Goal: Information Seeking & Learning: Learn about a topic

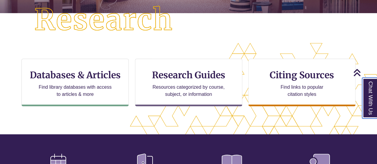
scroll to position [160, 0]
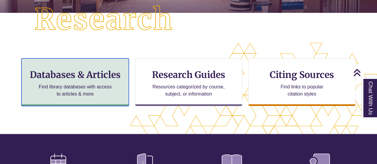
click at [85, 80] on div "Databases & Articles Find library databases with access to articles & more" at bounding box center [74, 82] width 107 height 48
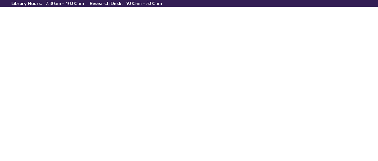
select select "Database Subject Filter"
select select "Database Types Filter"
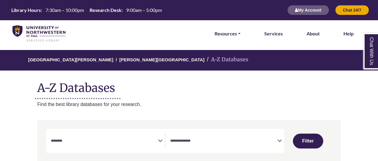
select select "Database Subject Filter"
select select "Database Types Filter"
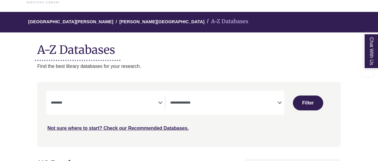
scroll to position [52, 0]
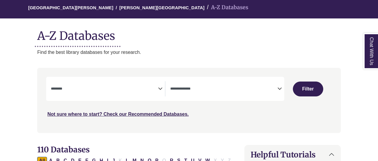
click at [100, 90] on textarea "Search" at bounding box center [104, 89] width 107 height 5
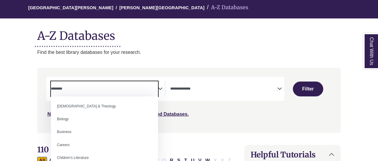
scroll to position [25, 0]
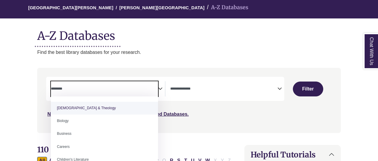
select select "*****"
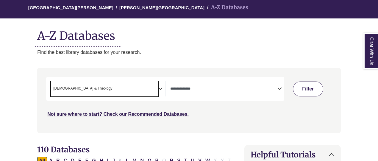
click at [314, 85] on button "Filter" at bounding box center [308, 89] width 30 height 15
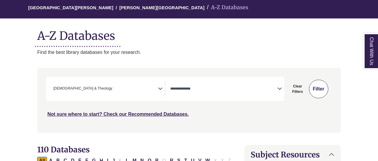
select select "Database Types Filter"
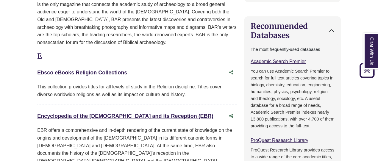
scroll to position [429, 0]
click at [102, 69] on link "Ebsco eBooks Religion Collections This link opens in a new window" at bounding box center [82, 72] width 90 height 6
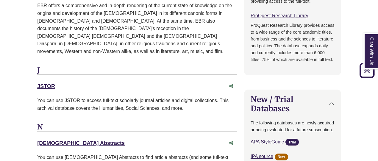
scroll to position [554, 0]
click at [47, 82] on div "JSTOR This link opens in a new window" at bounding box center [131, 86] width 188 height 9
click at [92, 140] on link "New Testament Abstracts This link opens in a new window" at bounding box center [81, 143] width 88 height 6
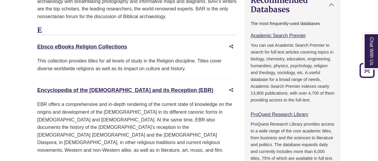
scroll to position [455, 0]
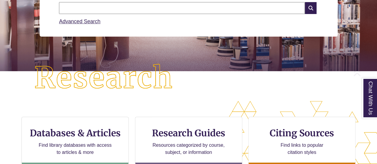
scroll to position [125, 0]
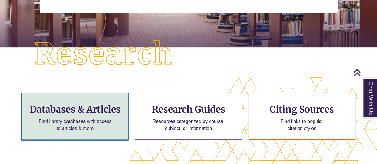
click at [102, 107] on h3 "Databases & Articles" at bounding box center [75, 109] width 97 height 11
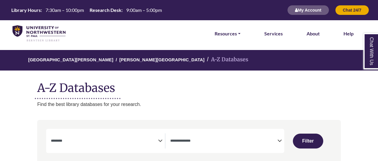
select select "Database Subject Filter"
select select "Database Types Filter"
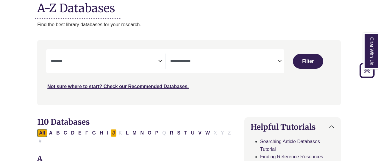
click at [111, 133] on button "J" at bounding box center [113, 133] width 6 height 8
select select "Database Subject Filter"
select select "Database Types Filter"
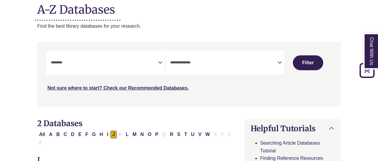
scroll to position [78, 0]
click at [160, 62] on icon "Search filters" at bounding box center [160, 61] width 4 height 9
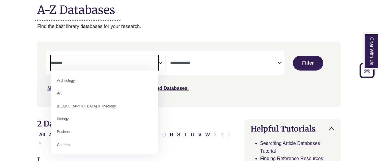
scroll to position [0, 0]
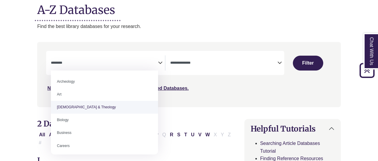
select select "*****"
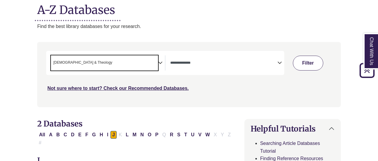
click at [310, 67] on button "Filter" at bounding box center [308, 63] width 30 height 15
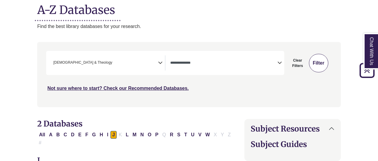
select select "Database Types Filter"
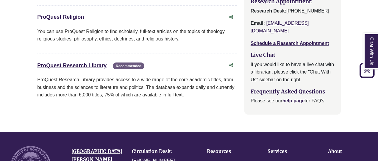
scroll to position [774, 0]
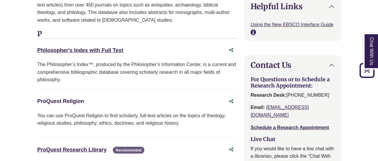
click at [76, 98] on link "ProQuest Religion This link opens in a new window" at bounding box center [60, 101] width 47 height 6
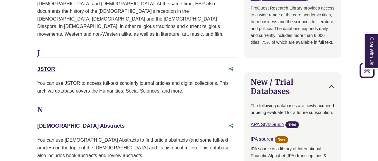
scroll to position [575, 0]
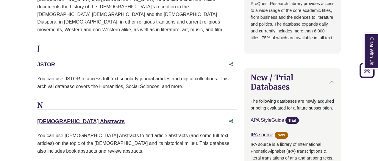
click at [52, 60] on div "JSTOR This link opens in a new window" at bounding box center [131, 64] width 188 height 9
click at [51, 62] on link "JSTOR This link opens in a new window" at bounding box center [46, 65] width 18 height 6
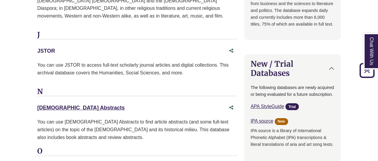
scroll to position [589, 0]
click at [96, 105] on link "New Testament Abstracts This link opens in a new window" at bounding box center [81, 108] width 88 height 6
